Goal: Leave review/rating

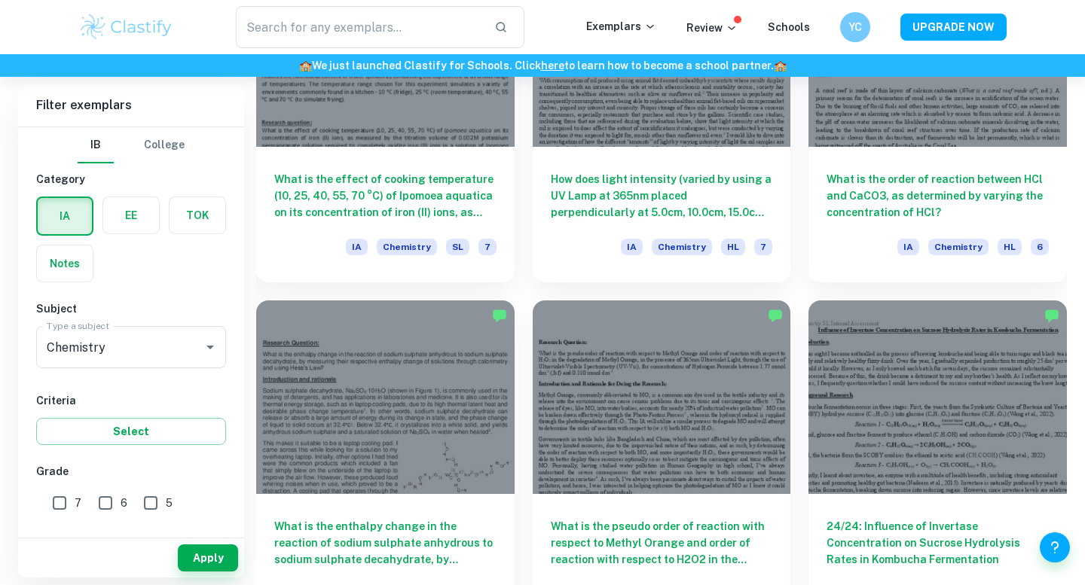
scroll to position [1609, 0]
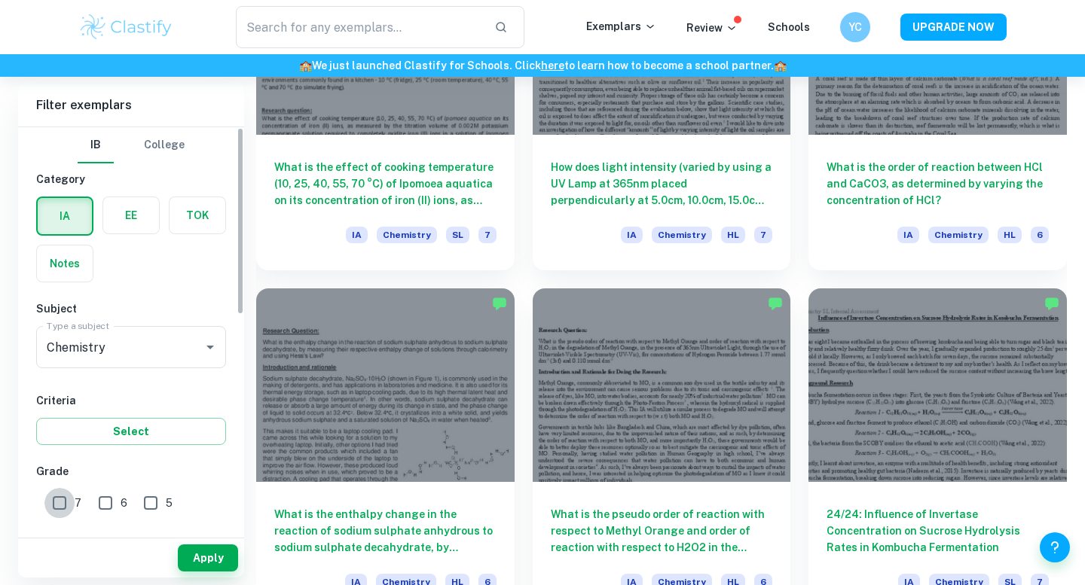
click at [63, 503] on input "7" at bounding box center [59, 503] width 30 height 30
checkbox input "true"
click at [197, 559] on button "Apply" at bounding box center [208, 558] width 60 height 27
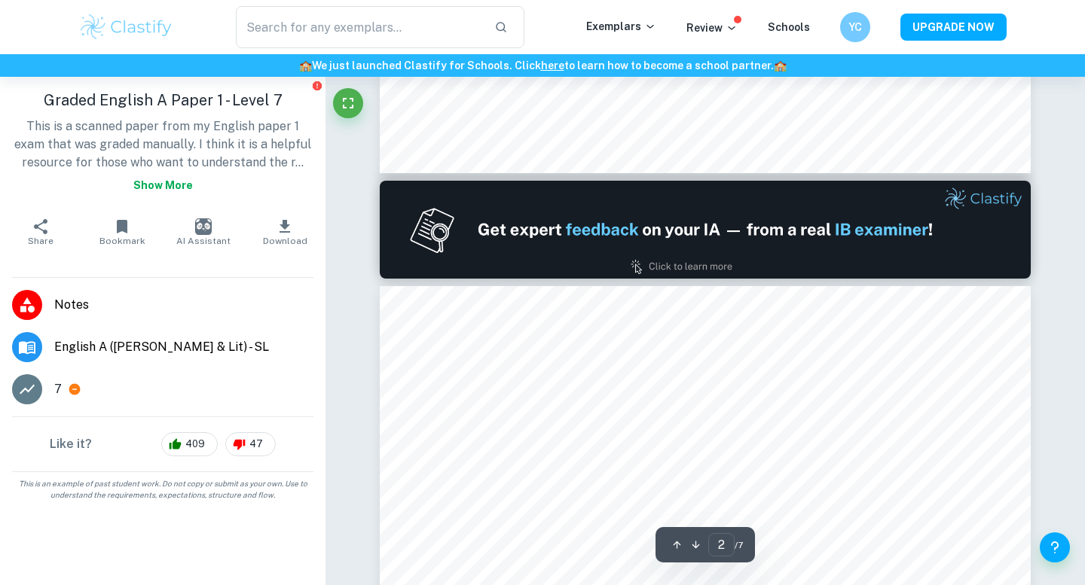
scroll to position [948, 0]
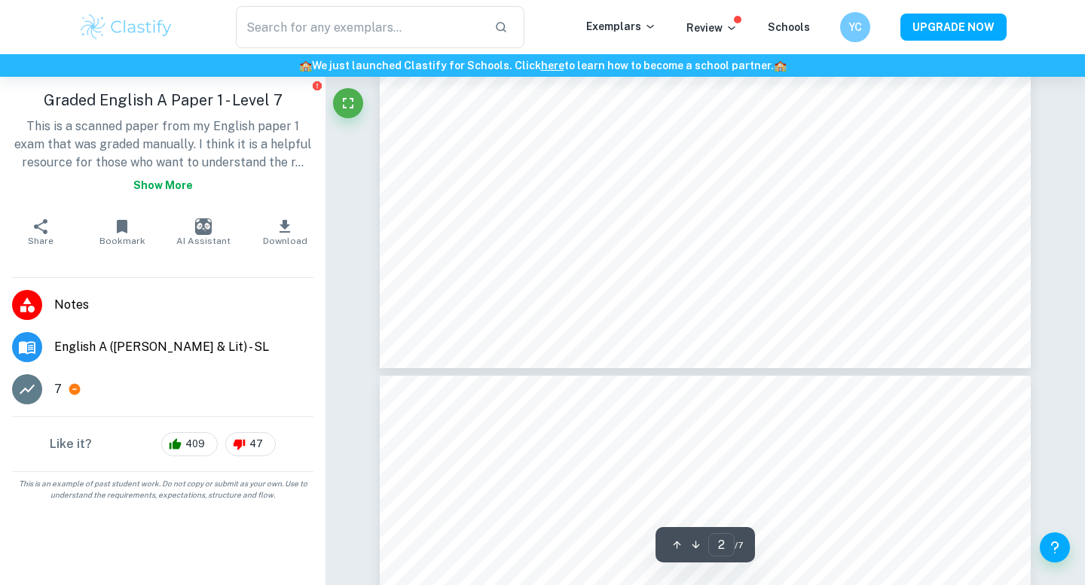
type input "3"
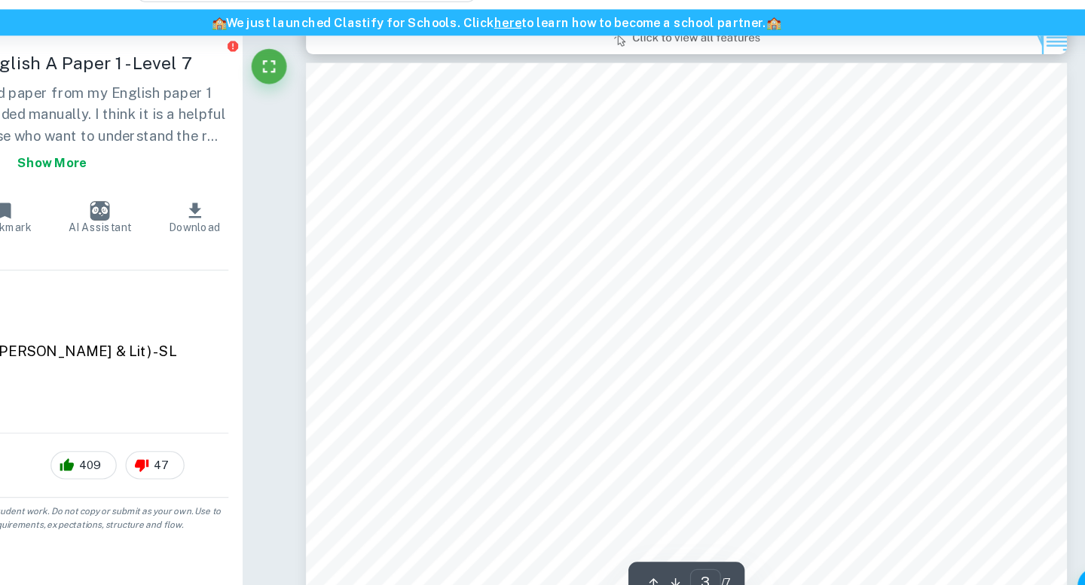
scroll to position [2057, 0]
